Goal: Task Accomplishment & Management: Use online tool/utility

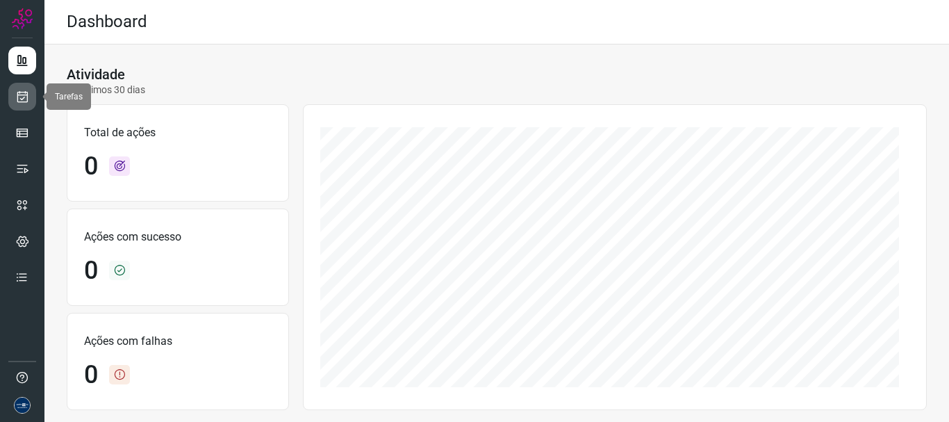
click at [23, 96] on icon at bounding box center [22, 97] width 15 height 14
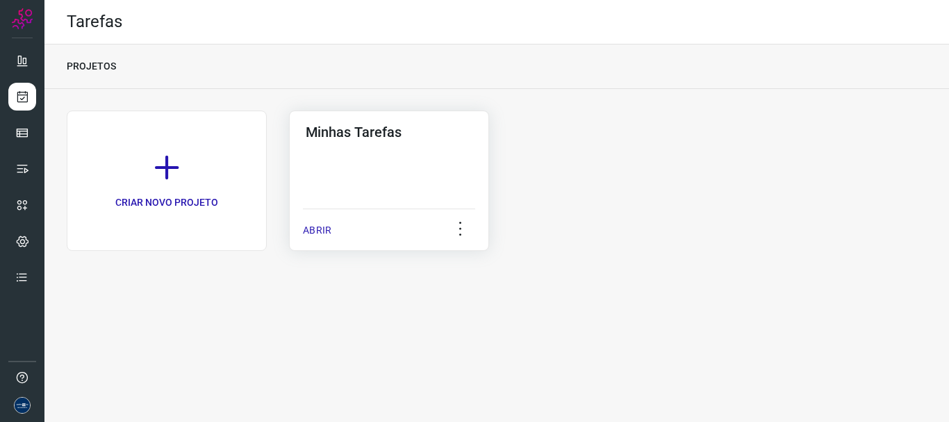
click at [314, 227] on p "ABRIR" at bounding box center [317, 230] width 28 height 15
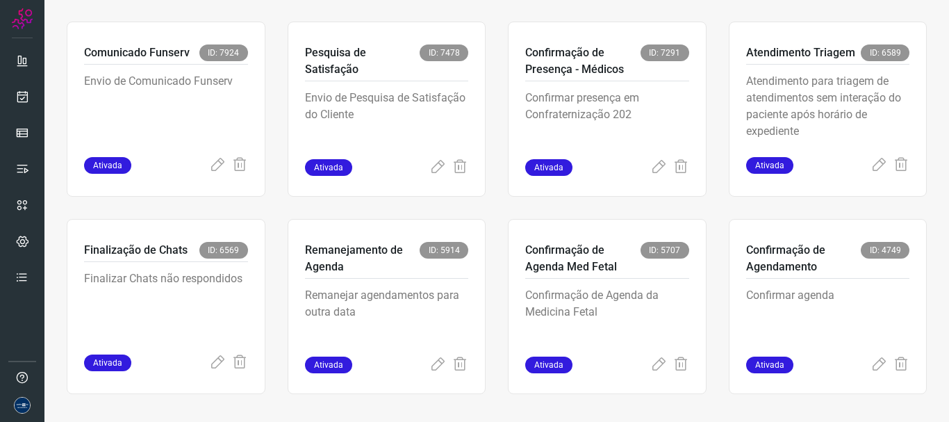
scroll to position [293, 0]
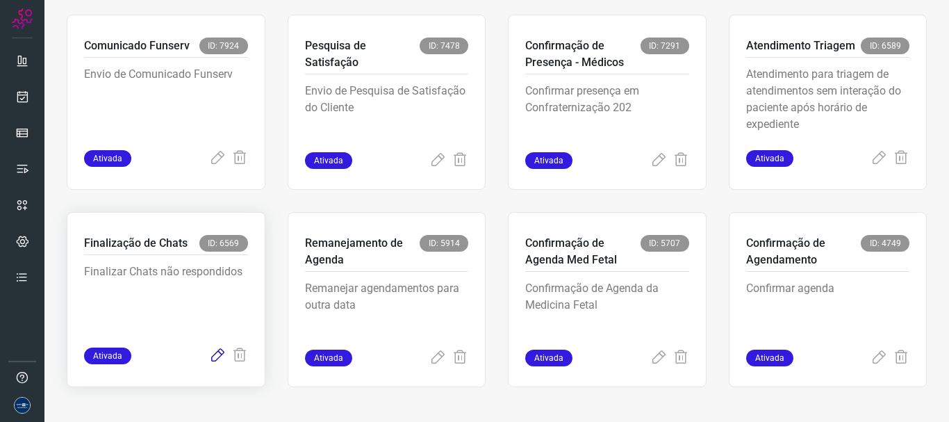
click at [212, 357] on icon at bounding box center [217, 355] width 17 height 17
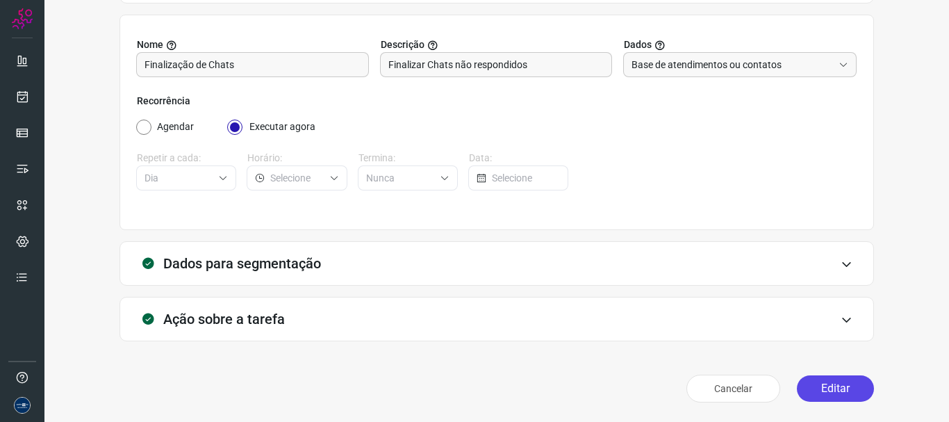
scroll to position [121, 0]
click at [820, 391] on button "Editar" at bounding box center [835, 388] width 77 height 26
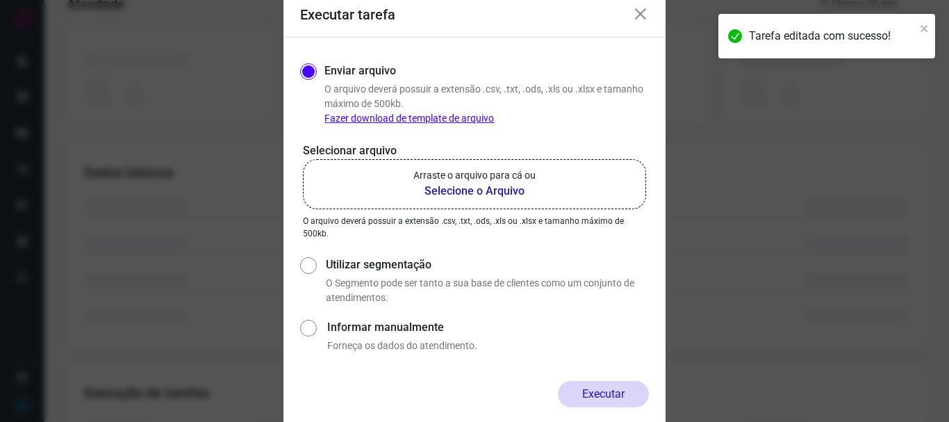
click at [312, 264] on input "Utilizar segmentação" at bounding box center [307, 279] width 15 height 51
radio input "true"
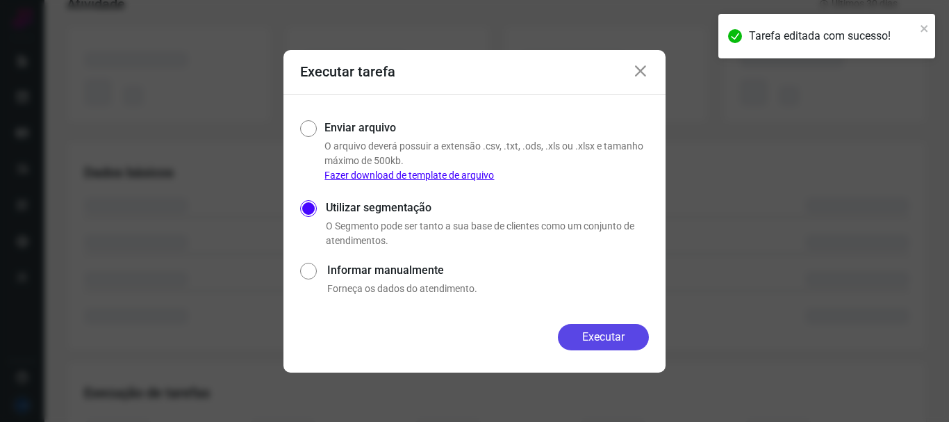
click at [607, 331] on button "Executar" at bounding box center [603, 337] width 91 height 26
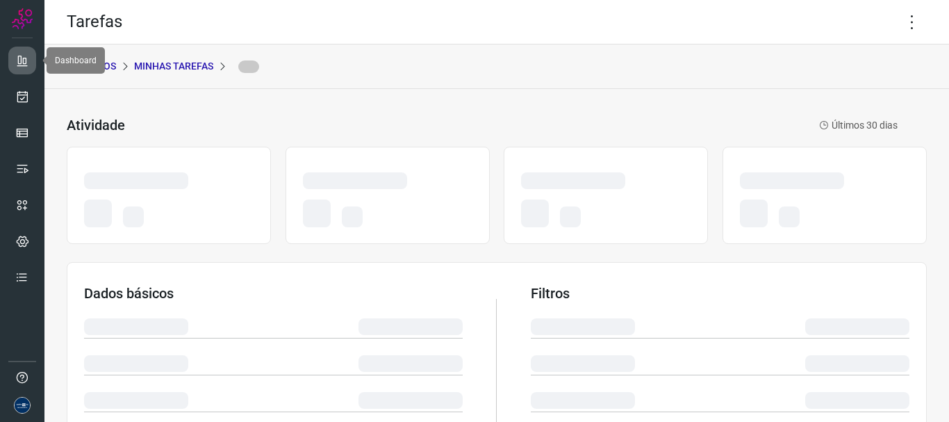
click at [26, 58] on icon at bounding box center [22, 60] width 14 height 14
